Goal: Information Seeking & Learning: Learn about a topic

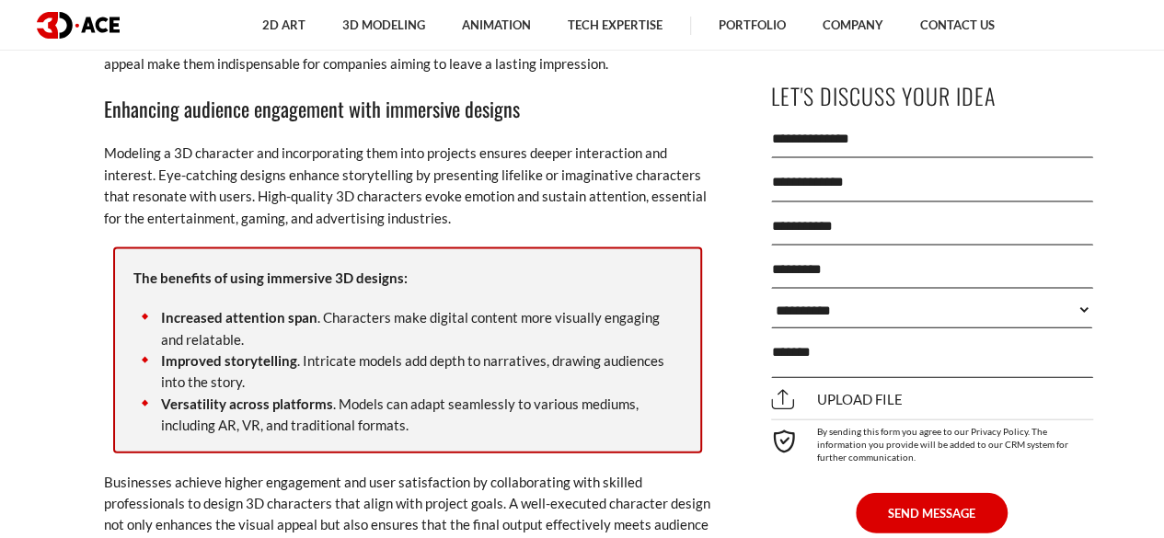
scroll to position [1847, 0]
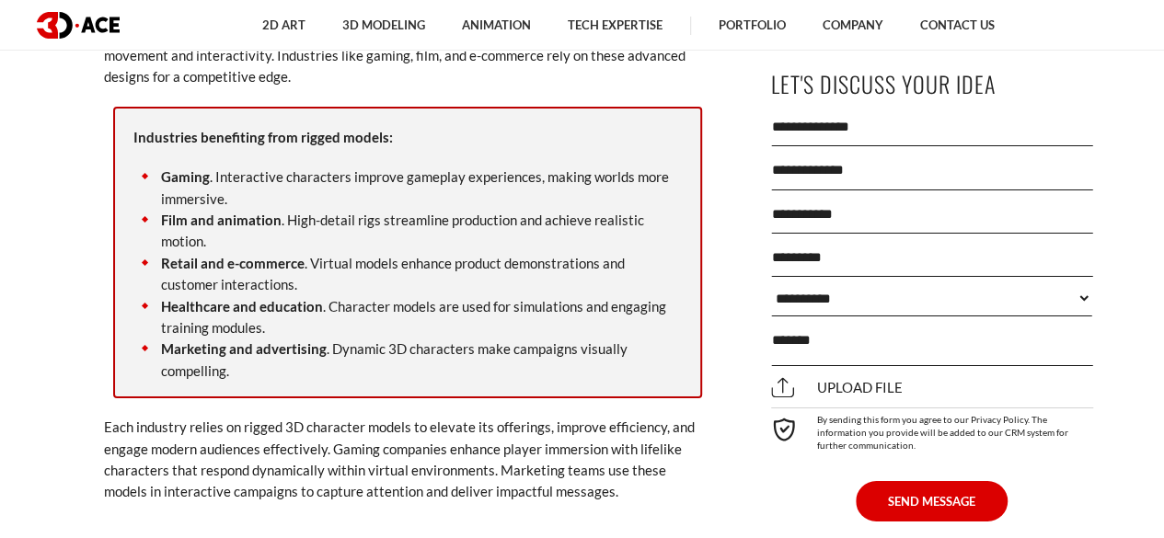
scroll to position [3049, 0]
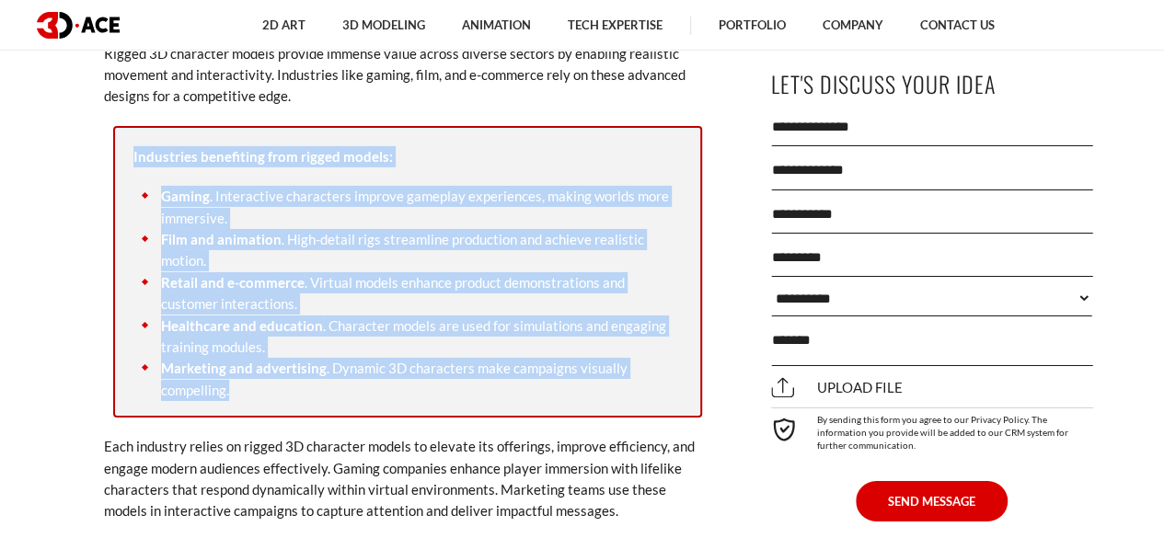
drag, startPoint x: 133, startPoint y: 157, endPoint x: 432, endPoint y: 409, distance: 389.9
click at [432, 409] on div "Industries benefiting from rigged models: [GEOGRAPHIC_DATA] . Interactive chara…" at bounding box center [407, 272] width 589 height 292
copy div "Industries benefiting from rigged models: Gaming . Interactive characters impro…"
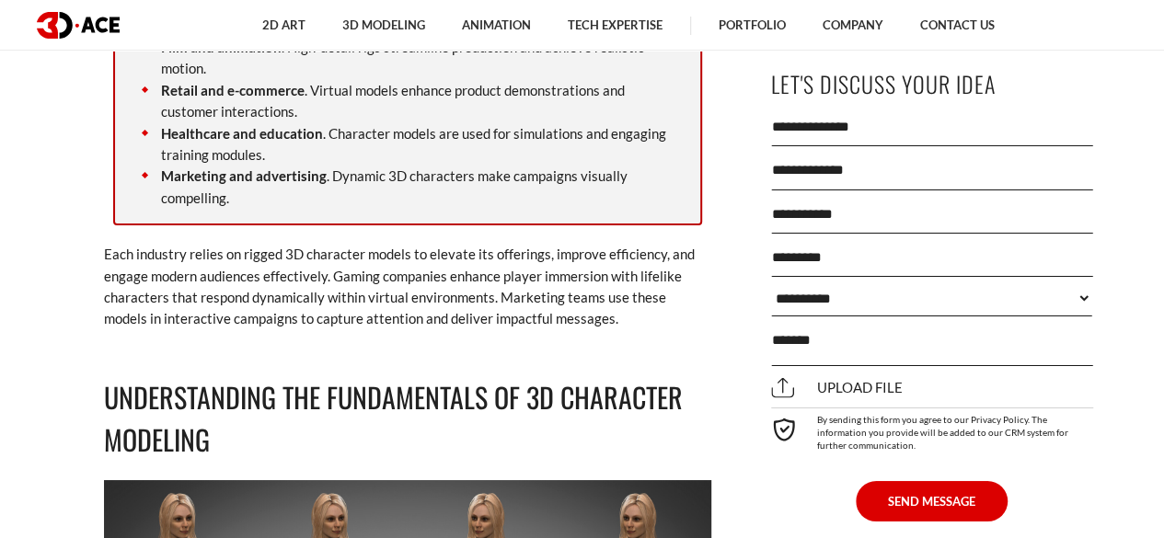
scroll to position [3107, 0]
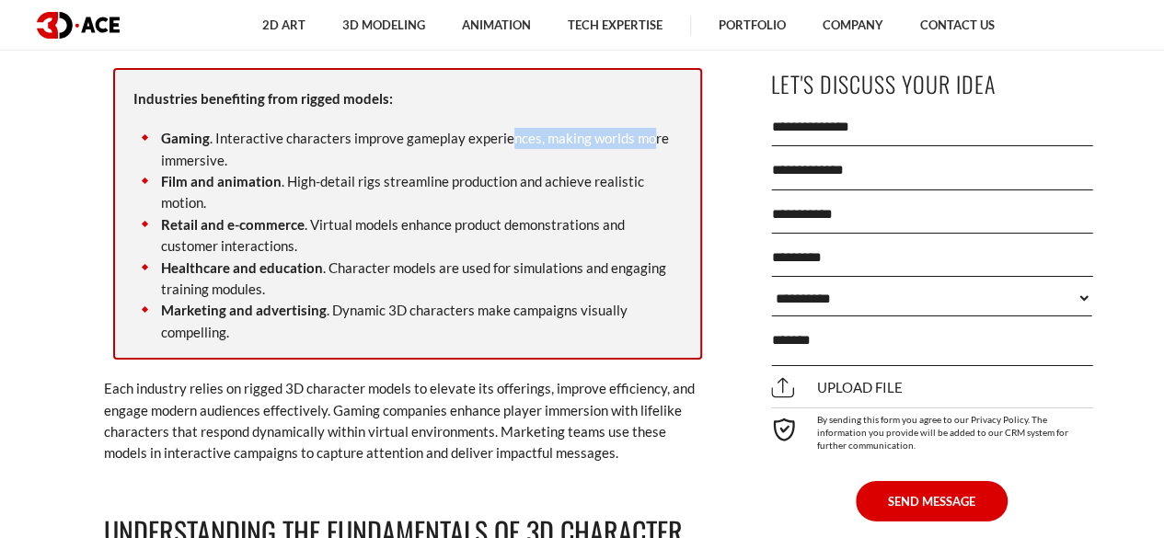
drag, startPoint x: 644, startPoint y: 140, endPoint x: 509, endPoint y: 146, distance: 135.4
click at [509, 146] on li "Gaming . Interactive characters improve gameplay experiences, making worlds mor…" at bounding box center [407, 149] width 548 height 43
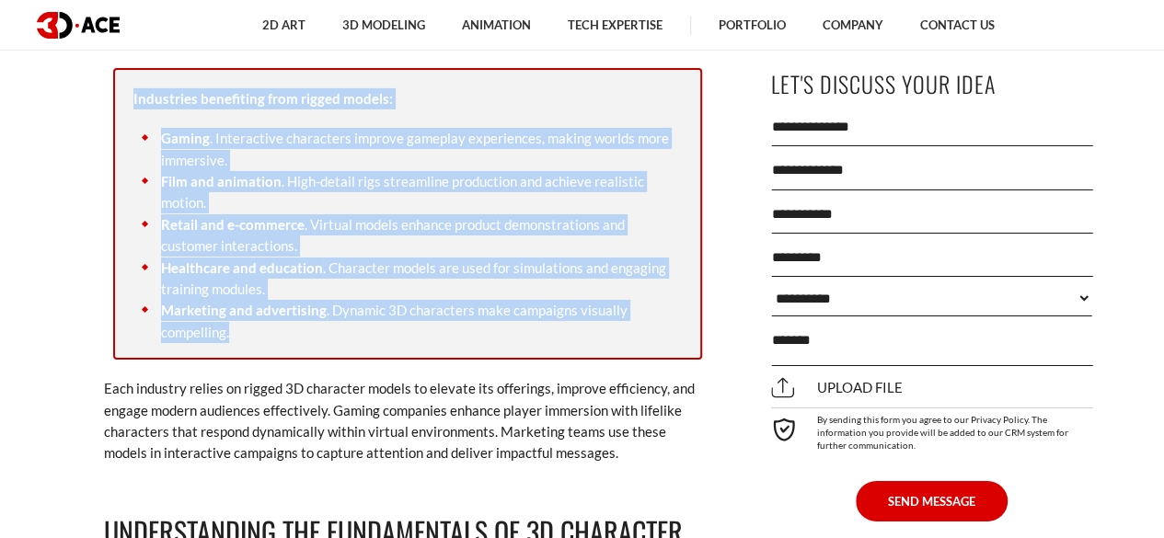
drag, startPoint x: 133, startPoint y: 98, endPoint x: 467, endPoint y: 352, distance: 420.9
click at [467, 352] on div "Industries benefiting from rigged models: [GEOGRAPHIC_DATA] . Interactive chara…" at bounding box center [407, 214] width 589 height 292
copy div "Industries benefiting from rigged models: Gaming . Interactive characters impro…"
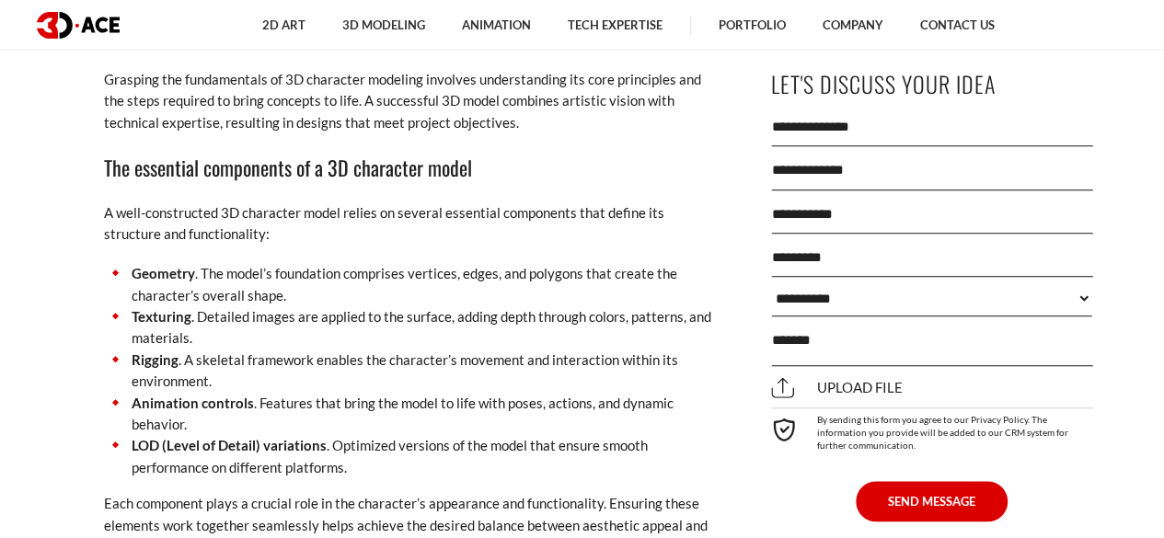
scroll to position [4204, 0]
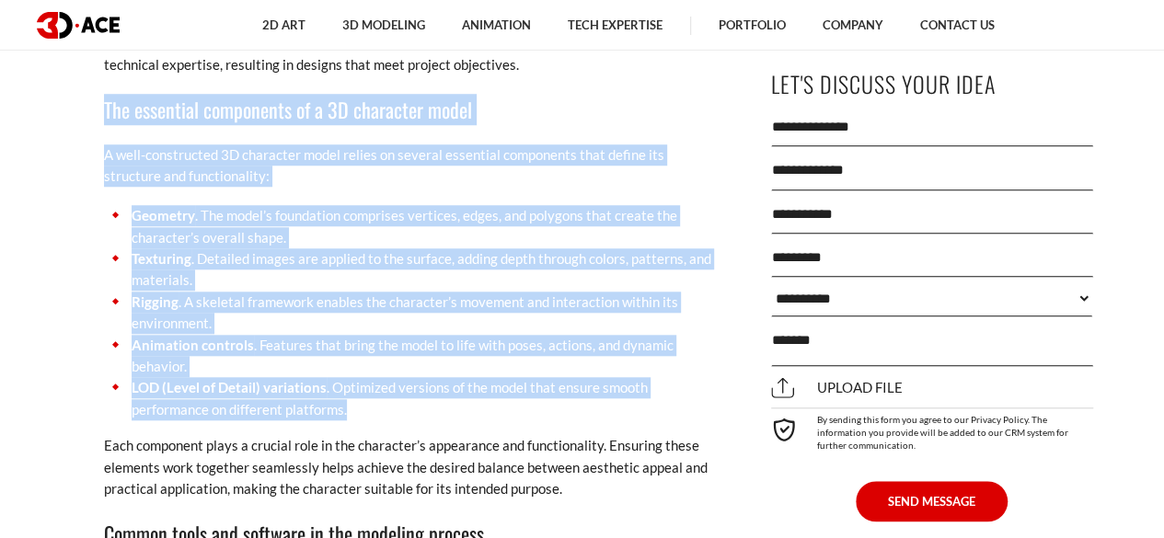
drag, startPoint x: 103, startPoint y: 103, endPoint x: 365, endPoint y: 415, distance: 407.5
copy div "The essential components of a 3D character model A well-constructed 3D characte…"
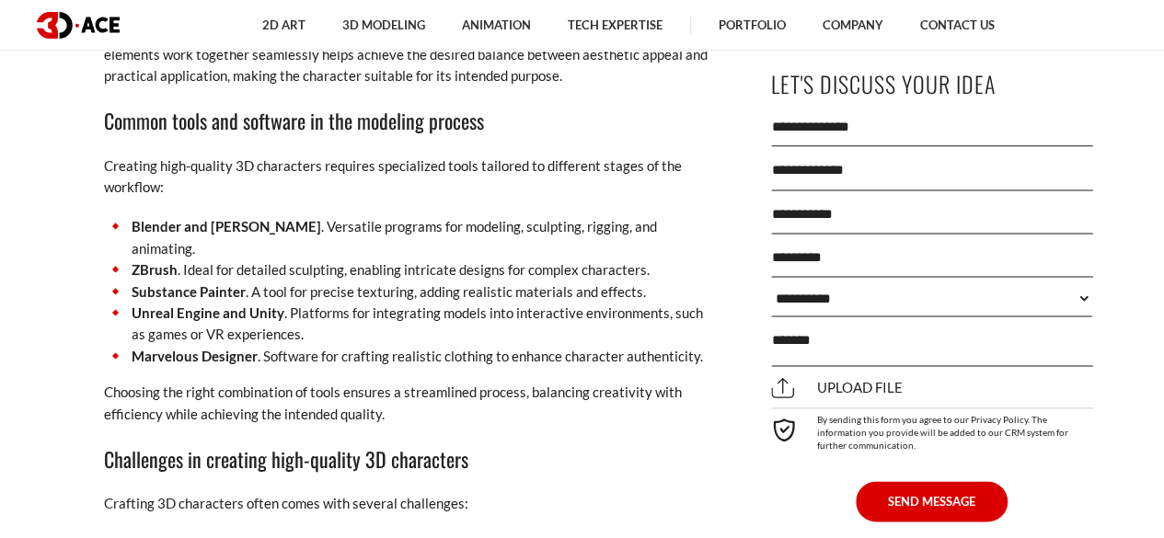
scroll to position [4599, 0]
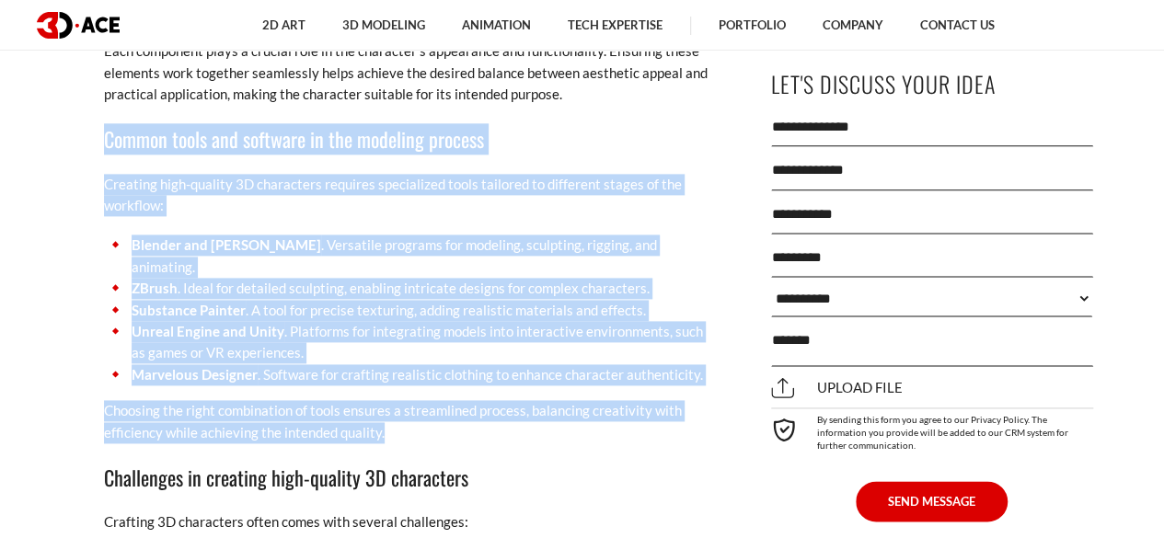
drag, startPoint x: 101, startPoint y: 133, endPoint x: 494, endPoint y: 410, distance: 480.7
copy div "Common tools and software in the modeling process Creating high-quality 3D char…"
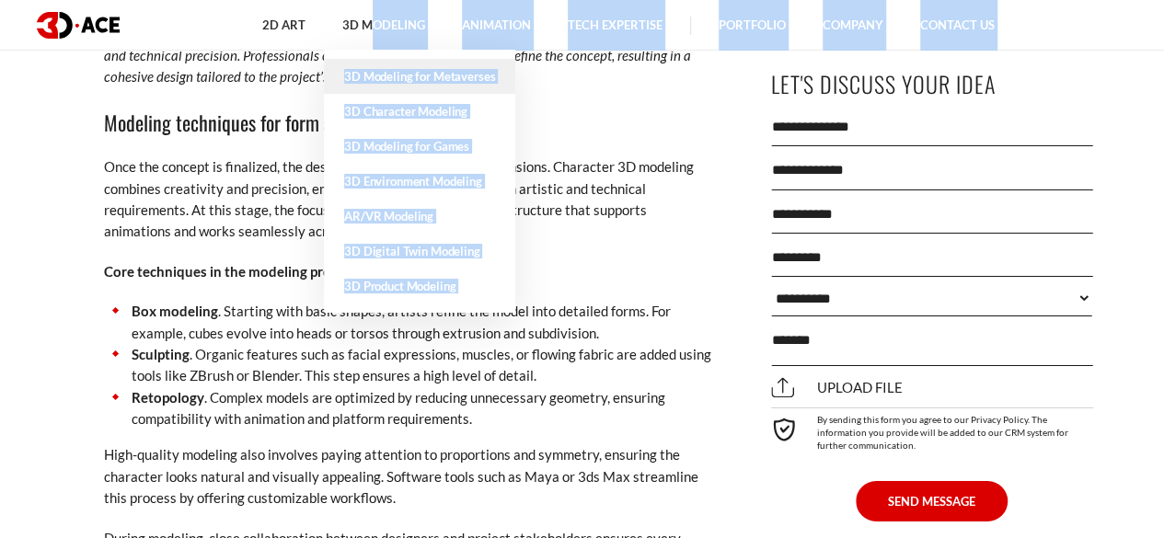
scroll to position [6479, 0]
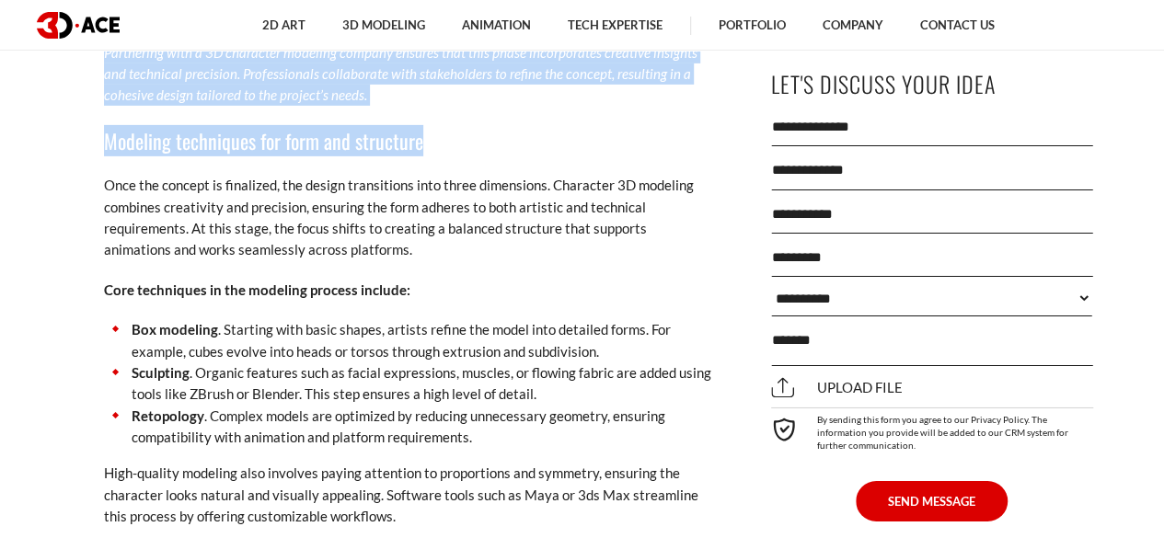
drag, startPoint x: 106, startPoint y: 162, endPoint x: 596, endPoint y: 127, distance: 491.7
click at [596, 127] on h3 "Modeling techniques for form and structure" at bounding box center [407, 140] width 607 height 31
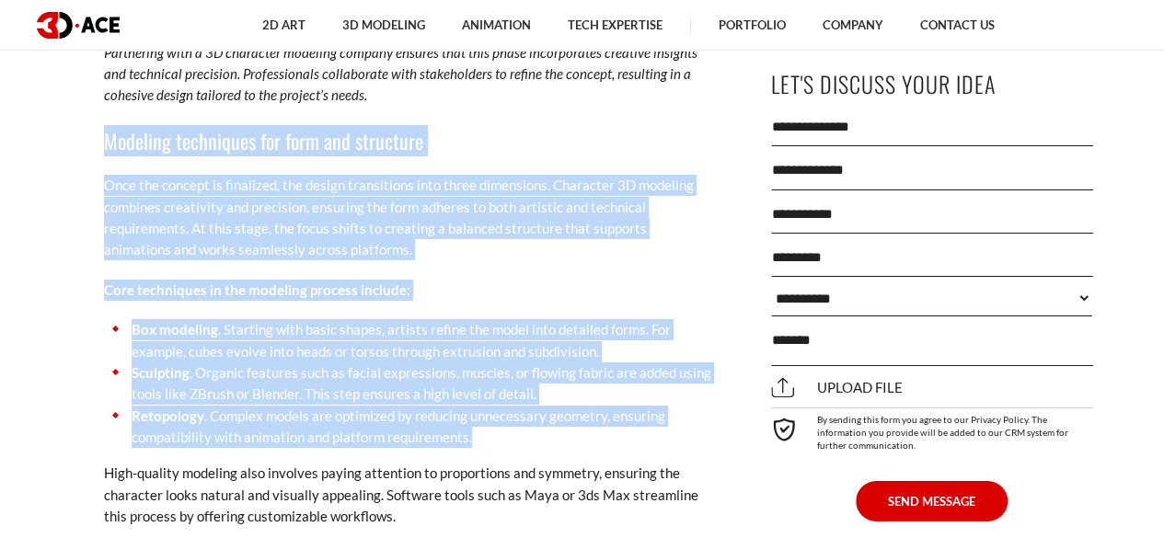
drag, startPoint x: 102, startPoint y: 115, endPoint x: 484, endPoint y: 421, distance: 489.0
copy div "Modeling techniques for form and structure Once the concept is finalized, the d…"
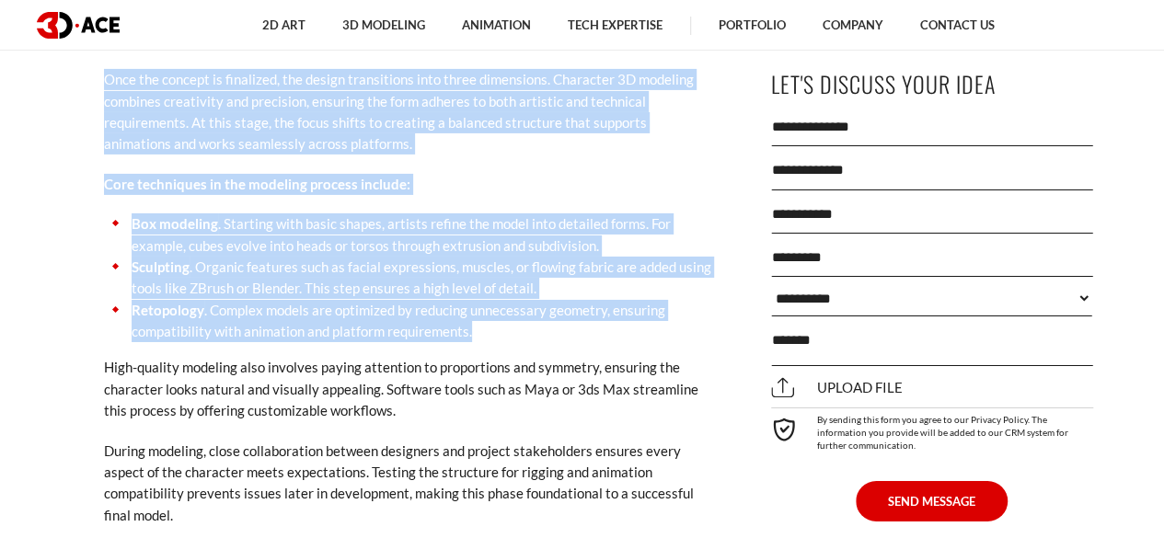
scroll to position [6662, 0]
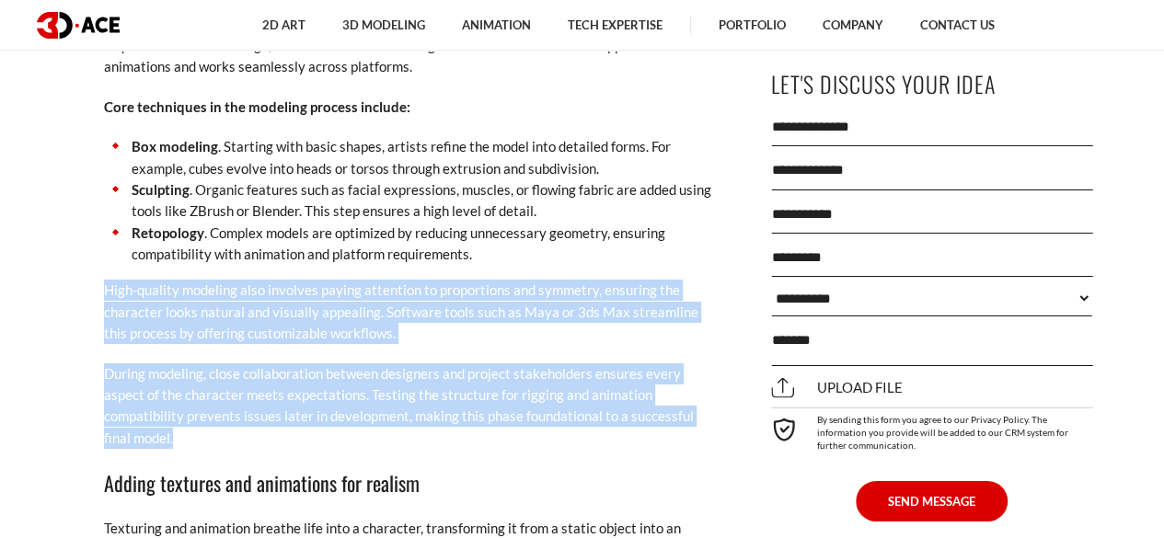
drag, startPoint x: 105, startPoint y: 267, endPoint x: 248, endPoint y: 422, distance: 211.6
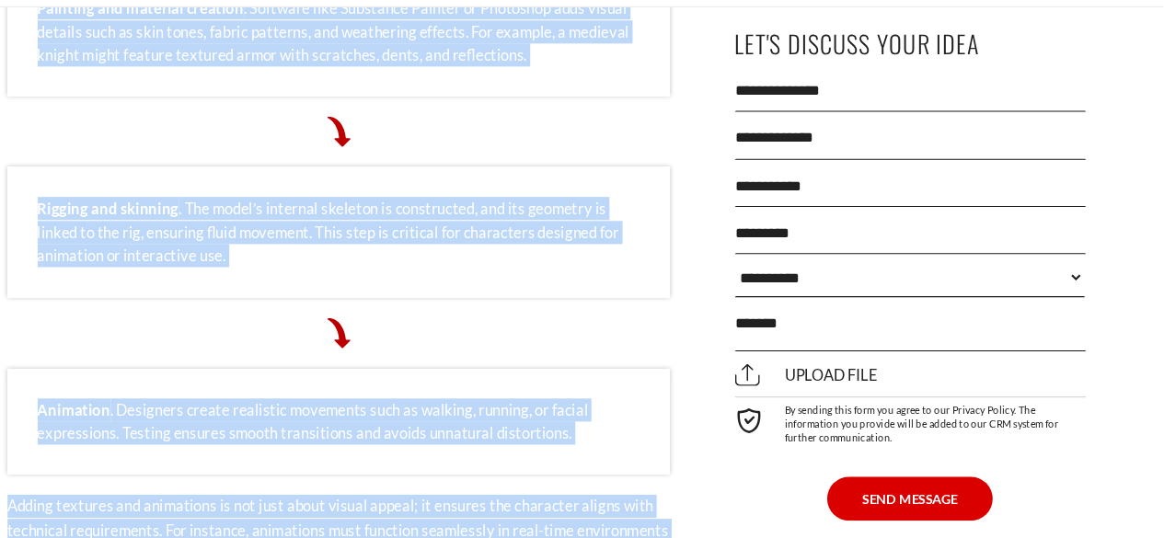
scroll to position [7610, 0]
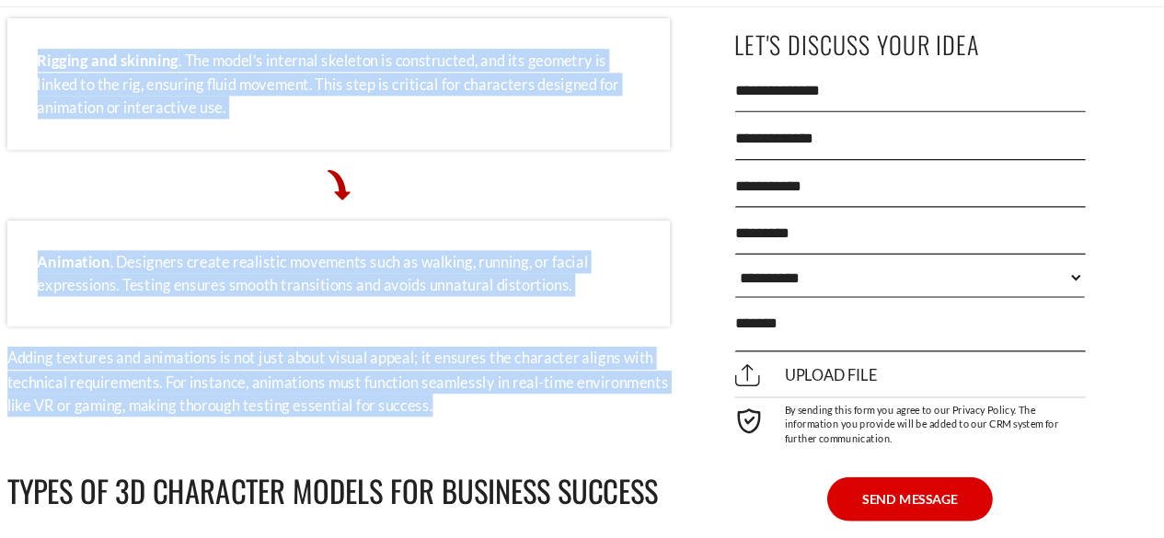
drag, startPoint x: 104, startPoint y: 166, endPoint x: 540, endPoint y: 400, distance: 495.3
copy div "Loremi dolorsit ame consectetu adi elitsed Doeiusmod tem incididun utlabor etdo…"
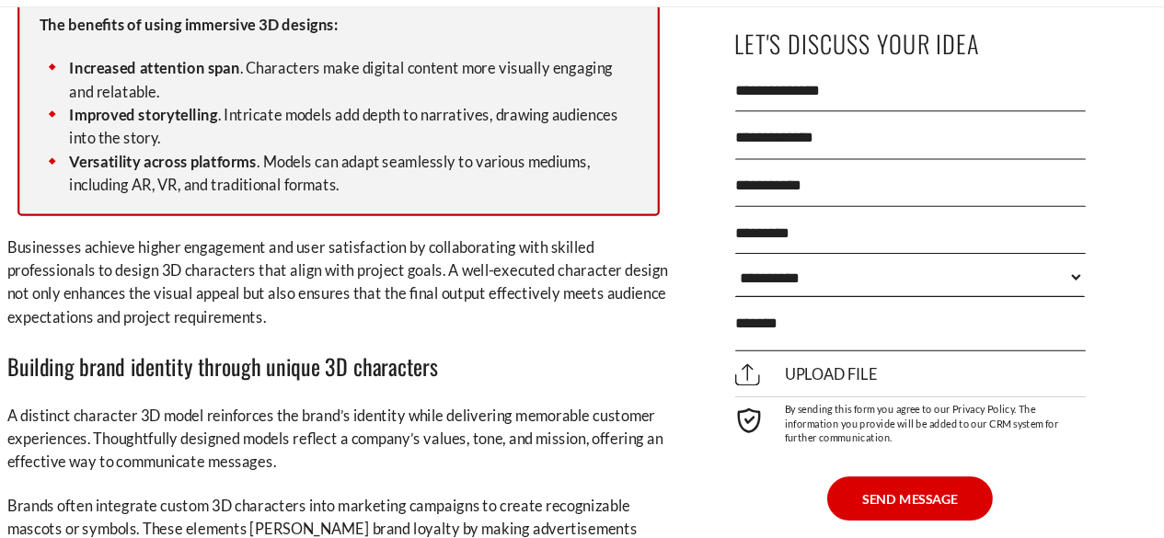
scroll to position [2069, 0]
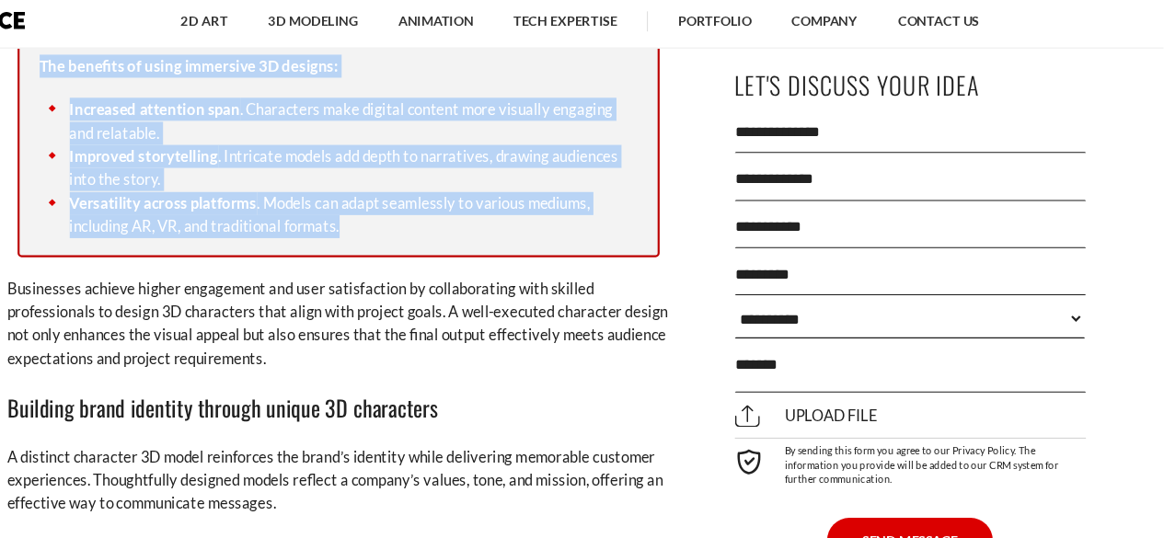
drag, startPoint x: 133, startPoint y: 63, endPoint x: 426, endPoint y: 212, distance: 328.0
click at [426, 212] on div "The benefits of using immersive 3D designs: Increased attention span . Characte…" at bounding box center [407, 139] width 589 height 206
copy div "The benefits of using immersive 3D designs: Increased attention span . Characte…"
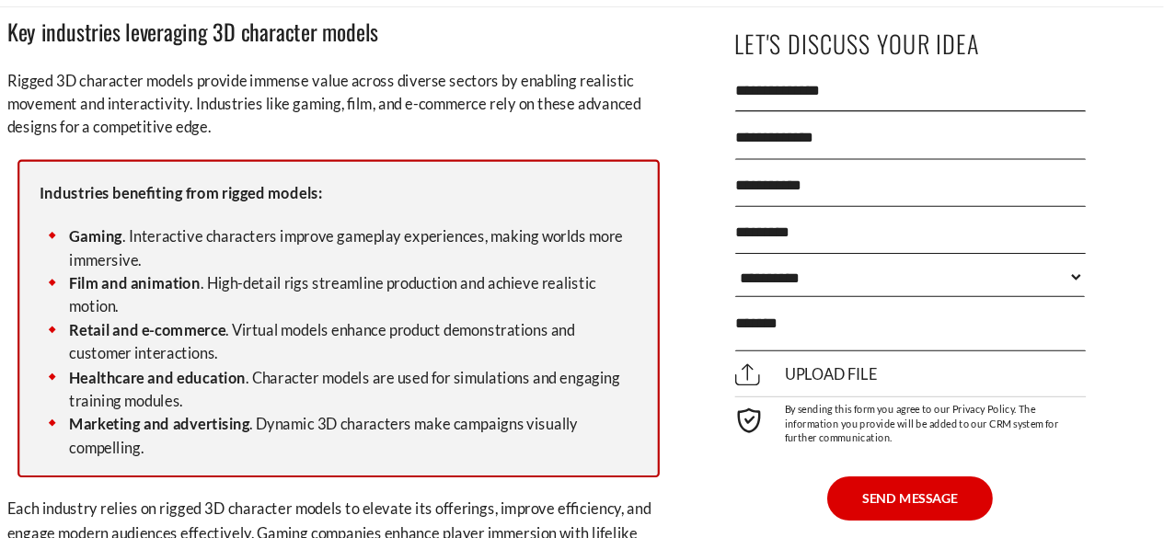
scroll to position [3005, 0]
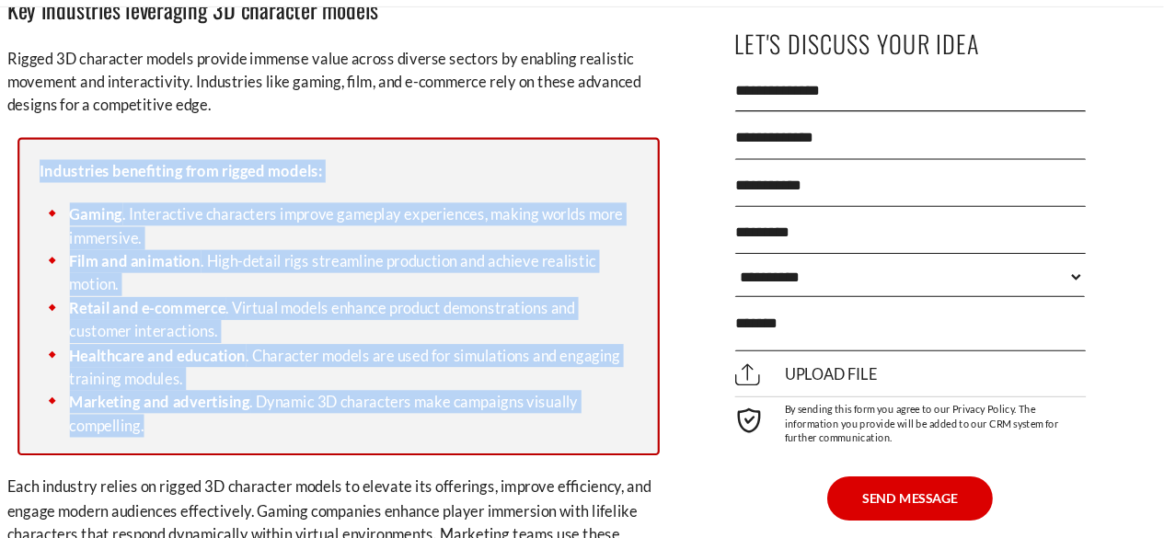
drag, startPoint x: 133, startPoint y: 200, endPoint x: 261, endPoint y: 443, distance: 275.0
click at [261, 443] on div "Industries benefiting from rigged models: [GEOGRAPHIC_DATA] . Interactive chara…" at bounding box center [407, 316] width 589 height 292
copy div "Industries benefiting from rigged models: Gaming . Interactive characters impro…"
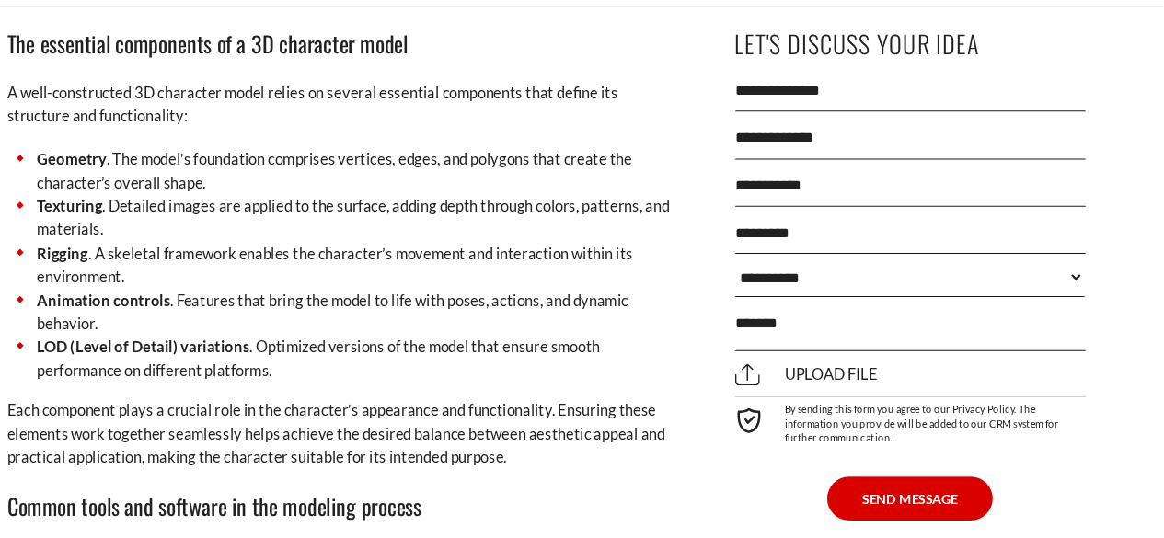
scroll to position [4229, 0]
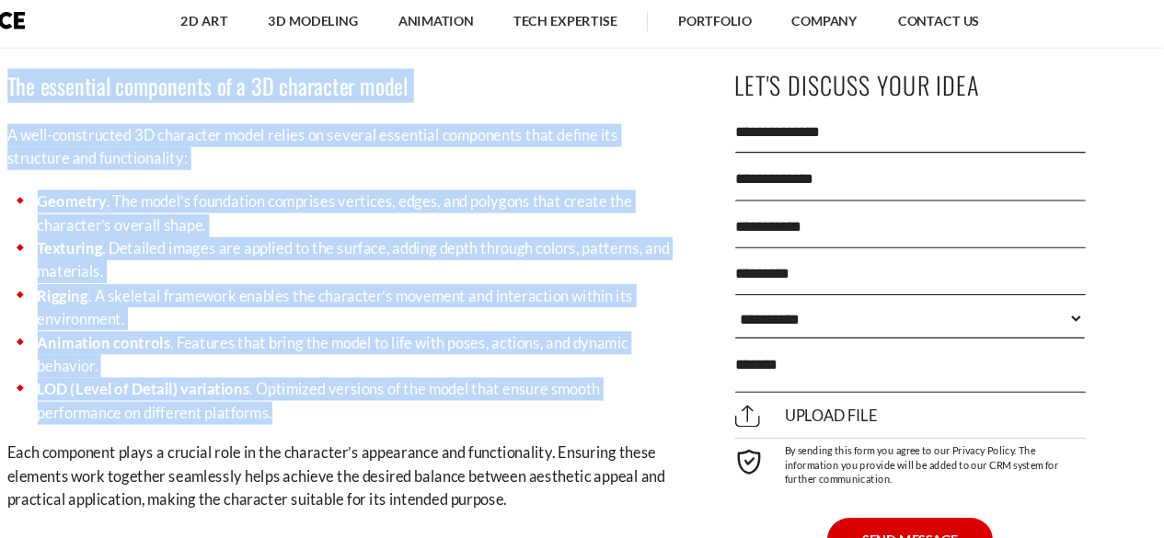
drag, startPoint x: 105, startPoint y: 78, endPoint x: 359, endPoint y: 384, distance: 397.3
copy div "The essential components of a 3D character model A well-constructed 3D characte…"
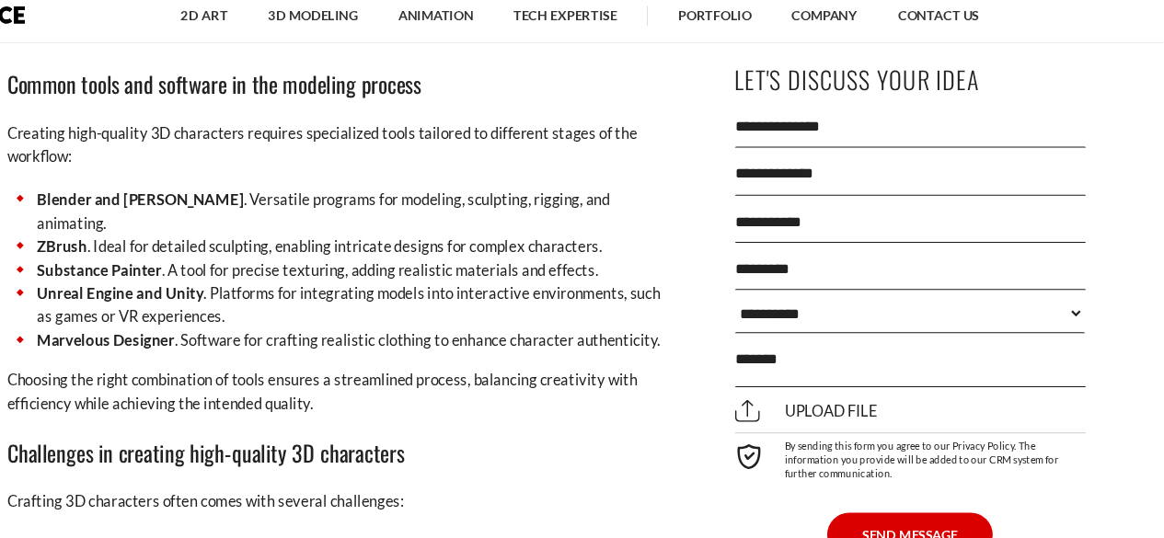
scroll to position [4650, 0]
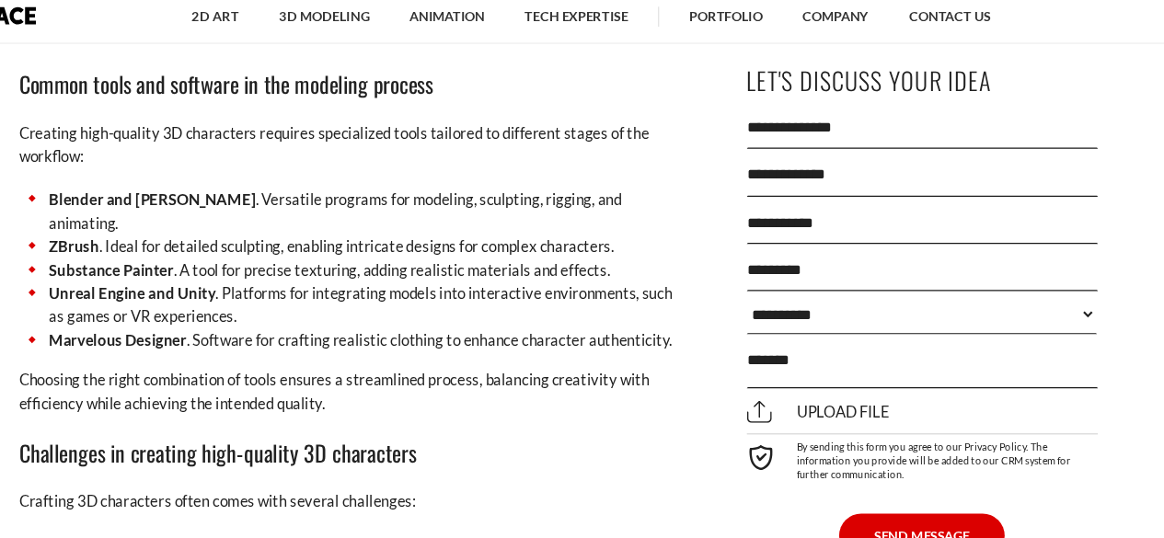
click at [335, 226] on li "ZBrush . Ideal for detailed sculpting, enabling intricate designs for complex c…" at bounding box center [407, 236] width 607 height 21
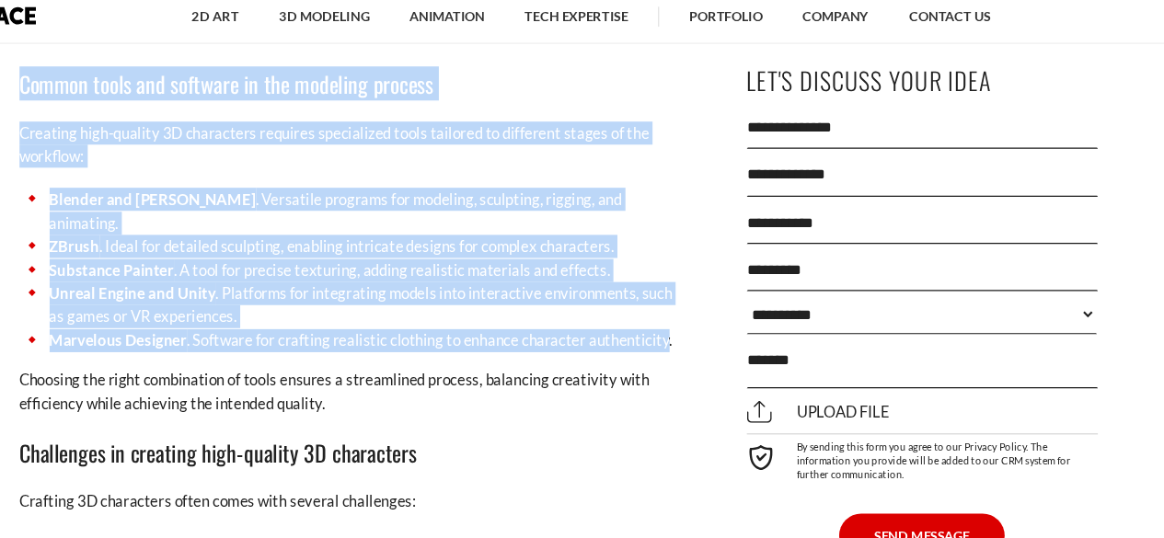
drag, startPoint x: 103, startPoint y: 84, endPoint x: 691, endPoint y: 301, distance: 626.8
copy div "Common tools and software in the modeling process Creating high-quality 3D char…"
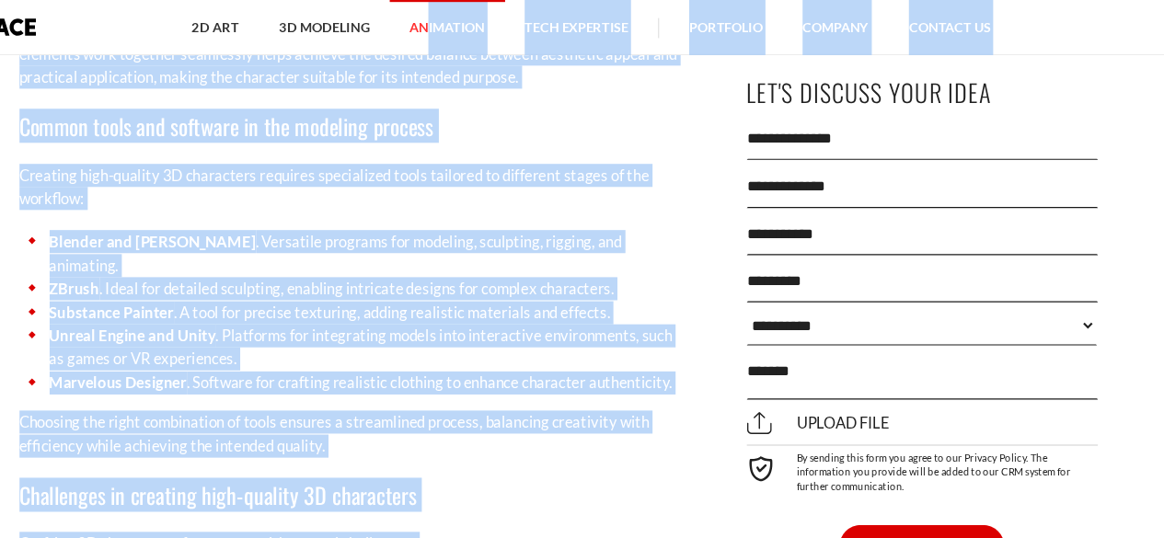
scroll to position [4603, 0]
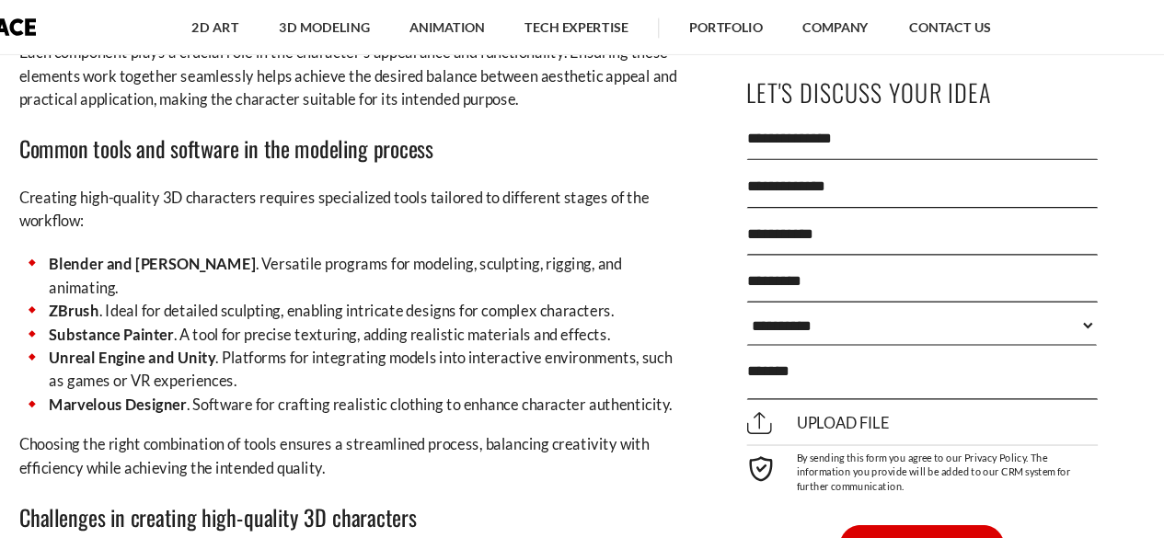
drag, startPoint x: 105, startPoint y: 176, endPoint x: 526, endPoint y: 490, distance: 525.4
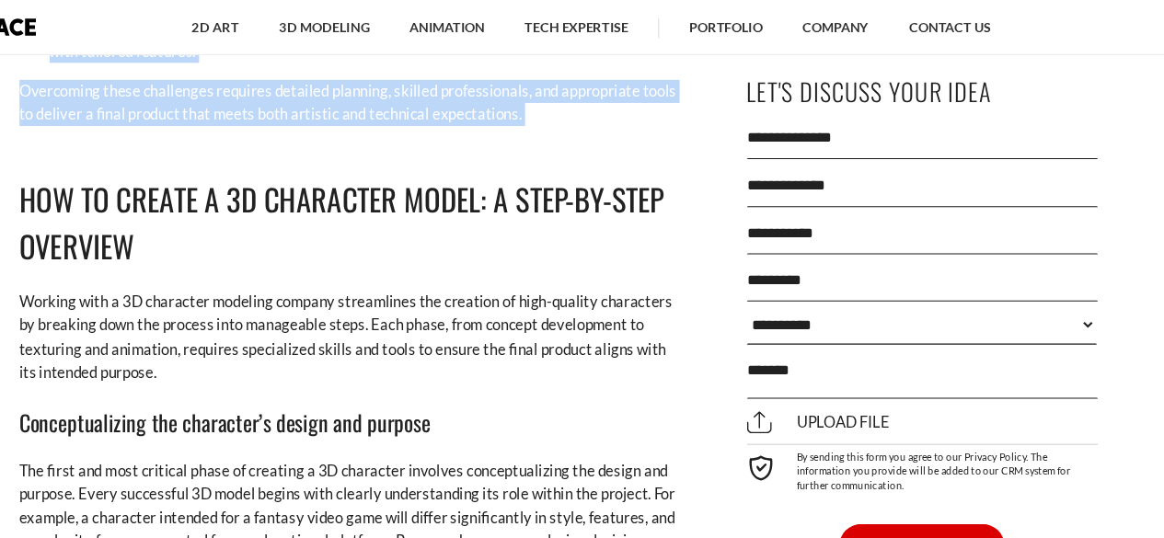
scroll to position [5287, 0]
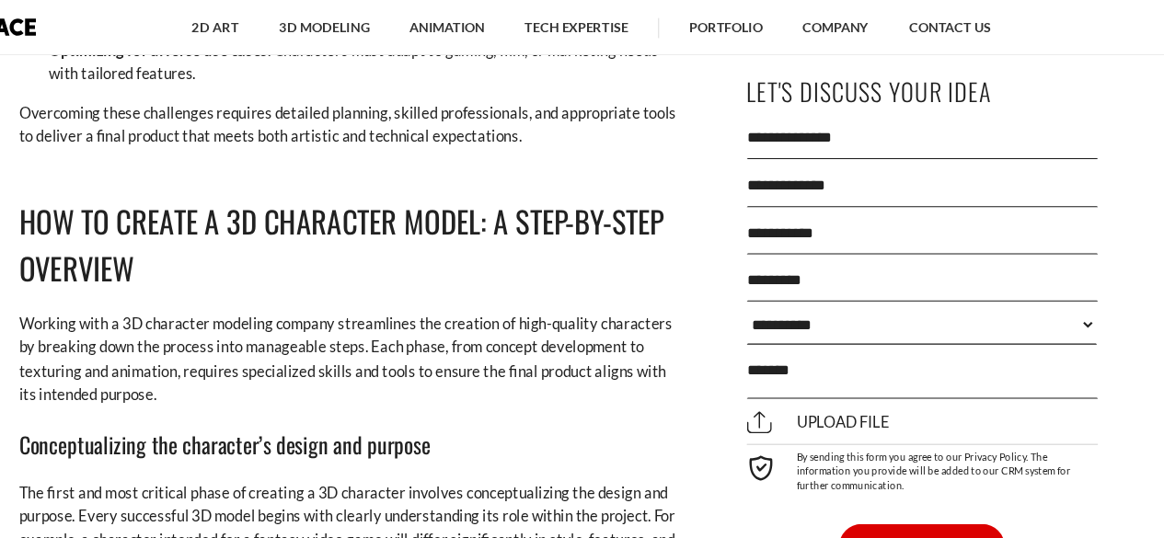
click at [372, 183] on h2 "How to Create a 3D Character Model: A Step-by-Step Overview" at bounding box center [407, 225] width 607 height 86
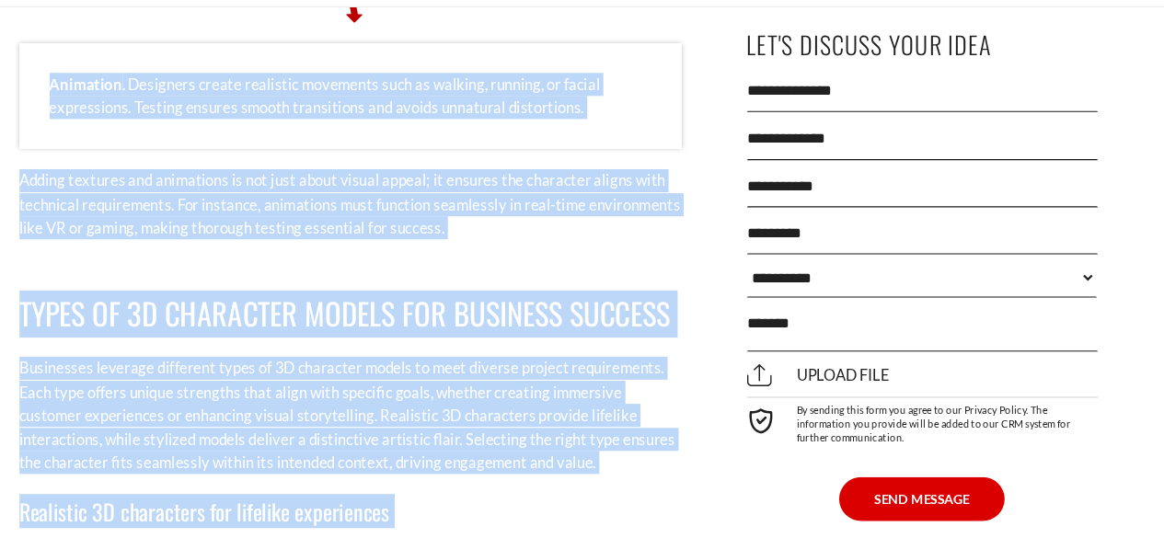
scroll to position [7814, 0]
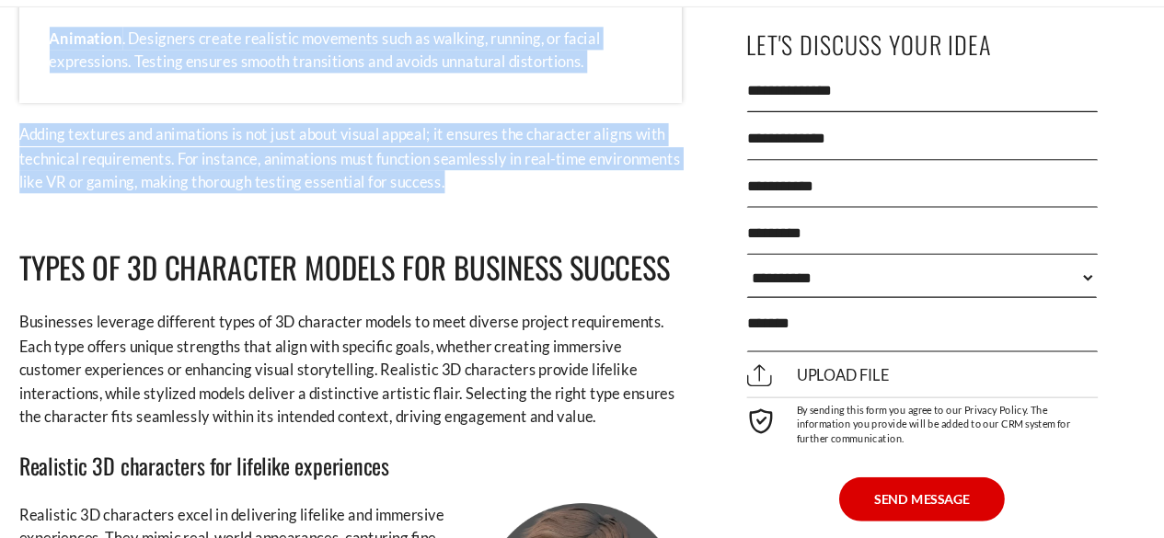
drag, startPoint x: 108, startPoint y: 178, endPoint x: 575, endPoint y: 188, distance: 467.5
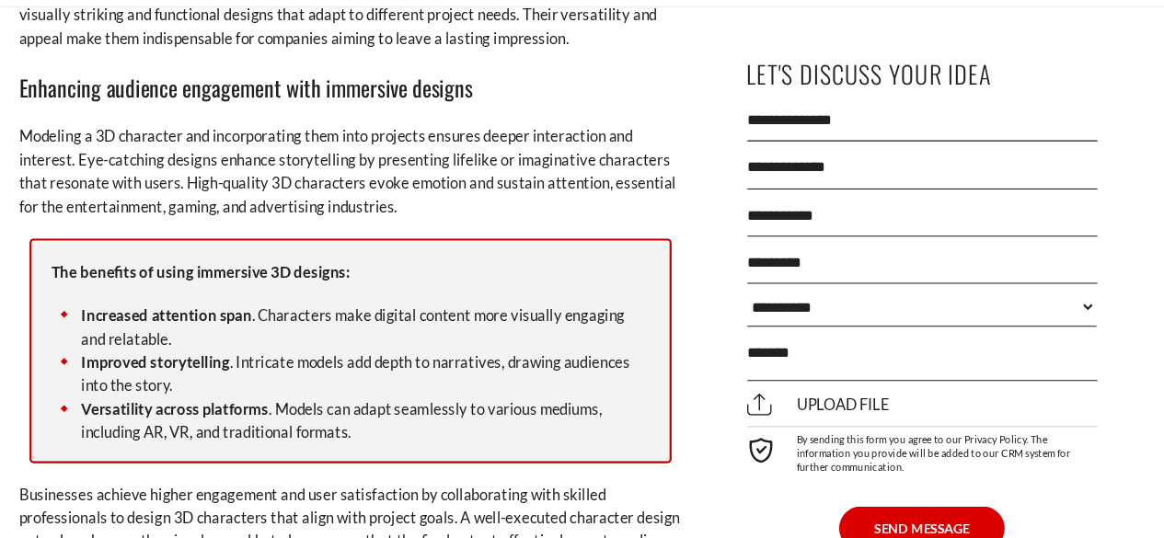
scroll to position [1976, 0]
